Goal: Task Accomplishment & Management: Complete application form

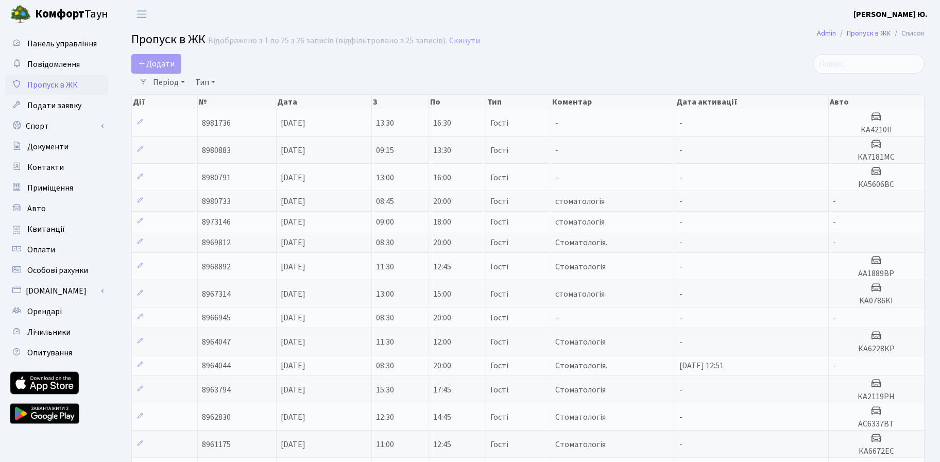
select select "25"
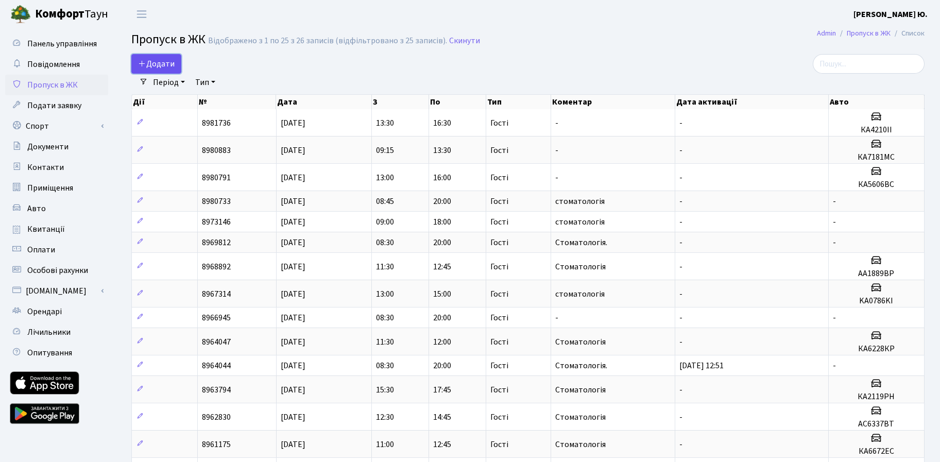
click at [170, 66] on span "Додати" at bounding box center [156, 63] width 37 height 11
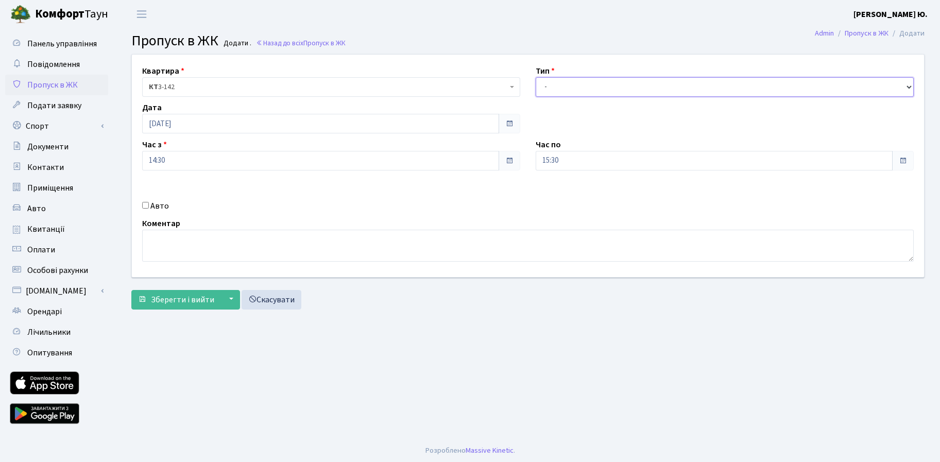
drag, startPoint x: 562, startPoint y: 84, endPoint x: 562, endPoint y: 92, distance: 7.7
click at [562, 84] on select "- Доставка Таксі Гості Сервіс" at bounding box center [724, 87] width 378 height 20
select select "3"
click at [535, 77] on select "- Доставка Таксі Гості Сервіс" at bounding box center [724, 87] width 378 height 20
click at [162, 206] on label "Авто" at bounding box center [159, 206] width 19 height 12
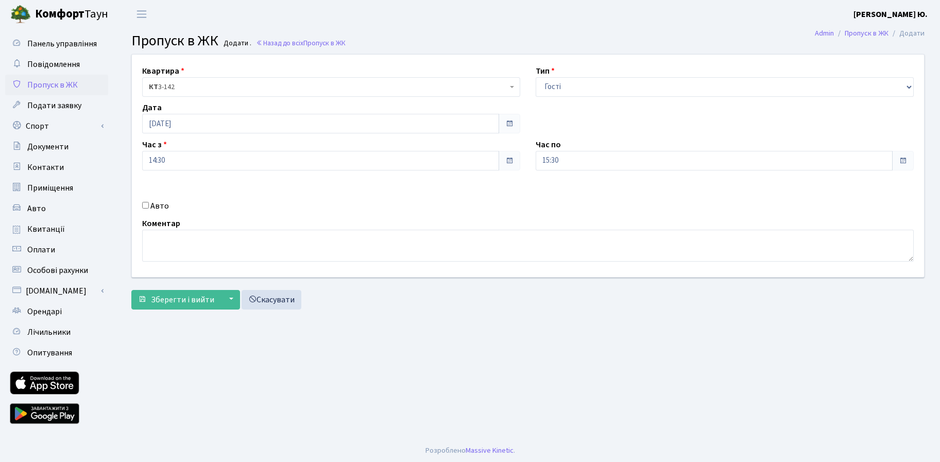
click at [149, 206] on input "Авто" at bounding box center [145, 205] width 7 height 7
checkbox input "true"
click at [560, 197] on input "text" at bounding box center [724, 197] width 378 height 20
paste input "АХ7812ОВ"
type input "АХ7812ОВ"
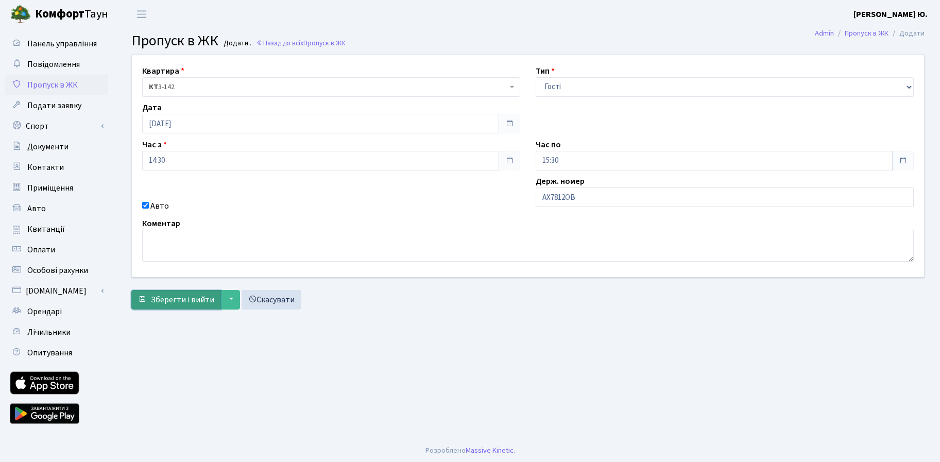
click at [195, 301] on span "Зберегти і вийти" at bounding box center [182, 299] width 63 height 11
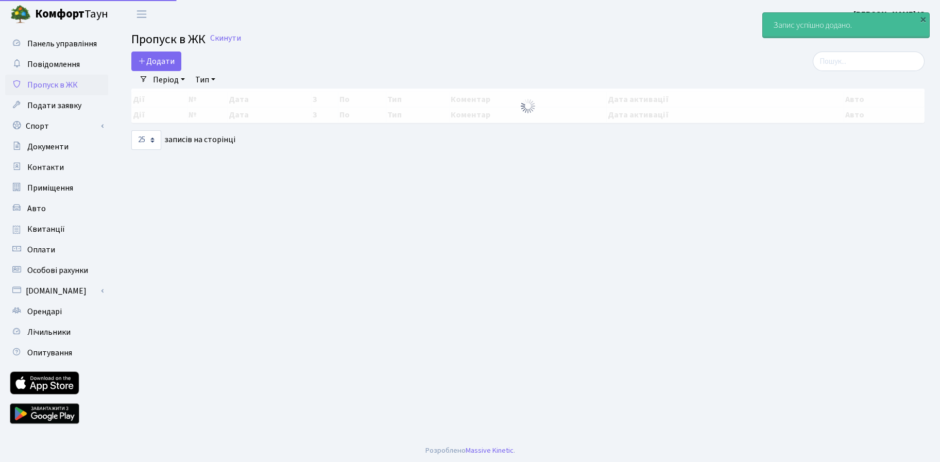
select select "25"
